Goal: Find contact information: Find contact information

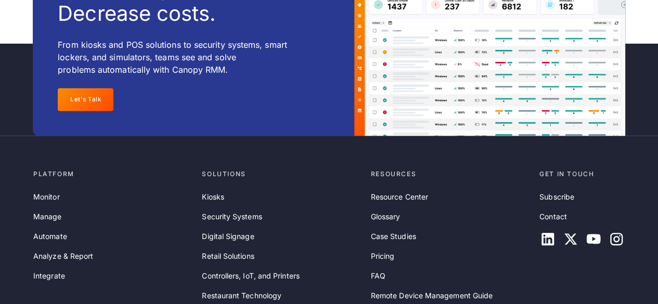
scroll to position [3497, 0]
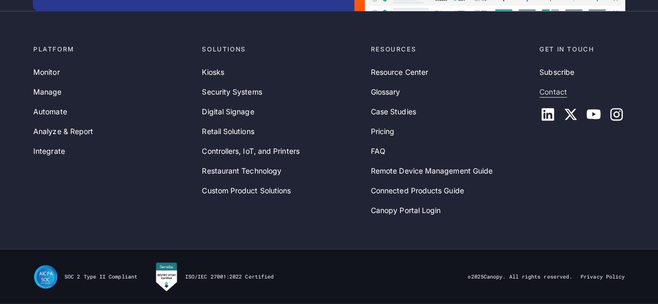
click at [554, 94] on link "Contact" at bounding box center [554, 91] width 28 height 11
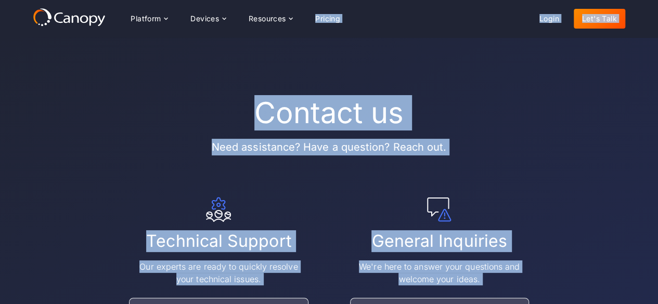
drag, startPoint x: 416, startPoint y: 167, endPoint x: 197, endPoint y: -11, distance: 282.2
click at [197, 0] on html "Platform Platform Monitor A centralized view of your entire fleet Manage Remote…" at bounding box center [329, 152] width 658 height 304
click at [509, 119] on div "Contact us Need assistance? Have a question? Reach out." at bounding box center [329, 126] width 593 height 60
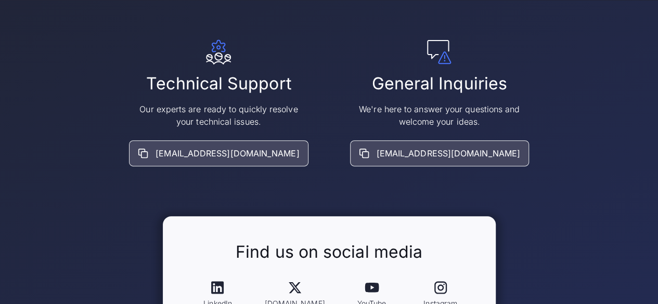
scroll to position [159, 0]
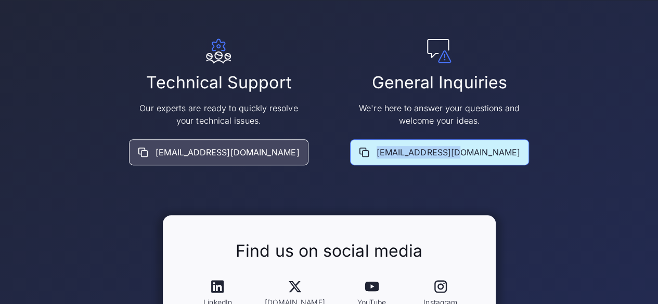
drag, startPoint x: 506, startPoint y: 160, endPoint x: 399, endPoint y: 150, distance: 107.1
click at [399, 150] on div "We're here to answer your questions and welcome your ideas. info@goCanopy.com" at bounding box center [439, 133] width 179 height 63
copy div "info@goCanopy.com"
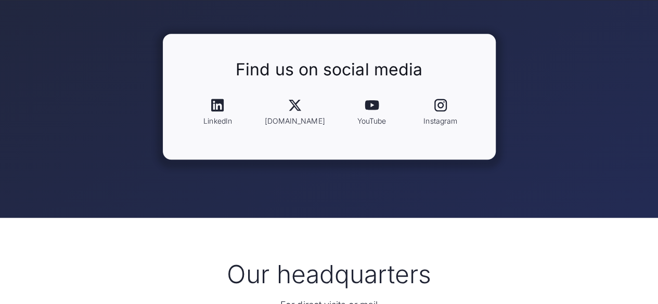
scroll to position [341, 0]
